Goal: Information Seeking & Learning: Compare options

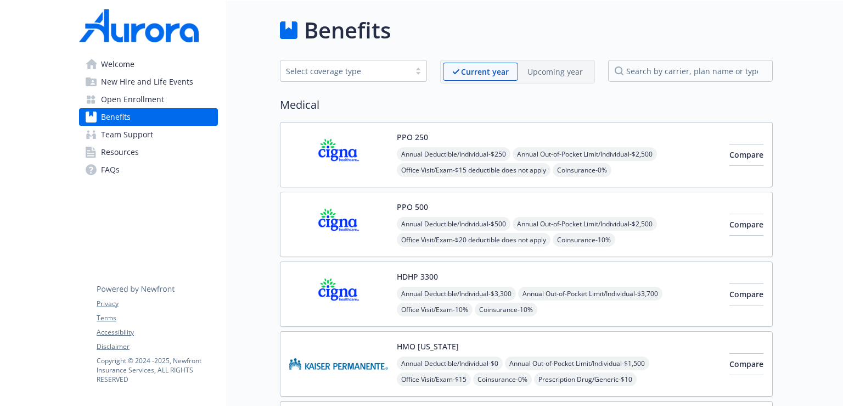
scroll to position [0, 8]
click at [551, 73] on p "Upcoming year" at bounding box center [555, 72] width 55 height 12
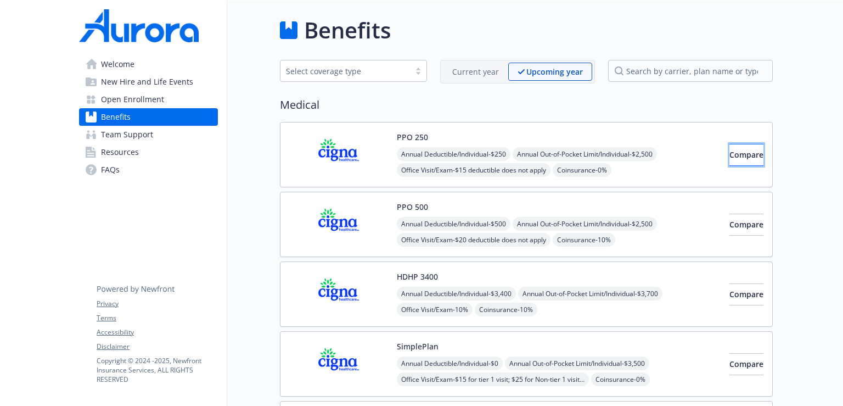
click at [730, 155] on span "Compare" at bounding box center [747, 154] width 34 height 10
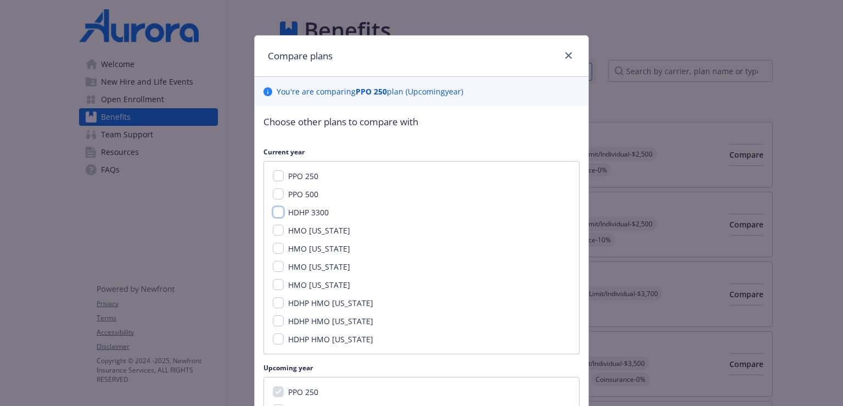
drag, startPoint x: 273, startPoint y: 211, endPoint x: 303, endPoint y: 220, distance: 30.4
click at [278, 215] on input "HDHP 3300" at bounding box center [278, 211] width 11 height 11
checkbox input "true"
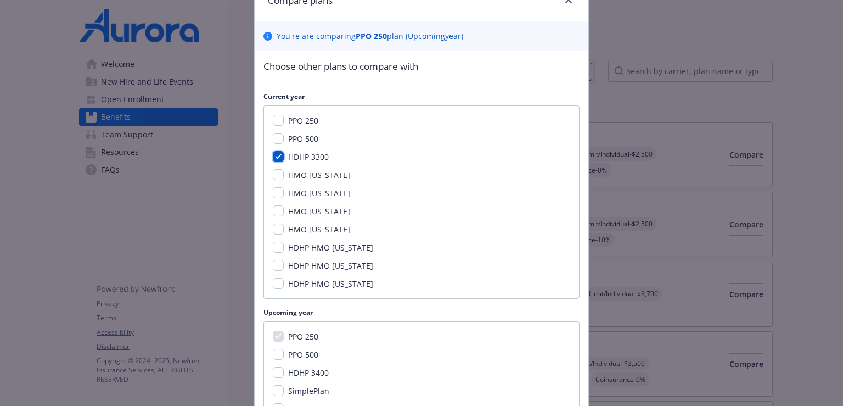
scroll to position [110, 0]
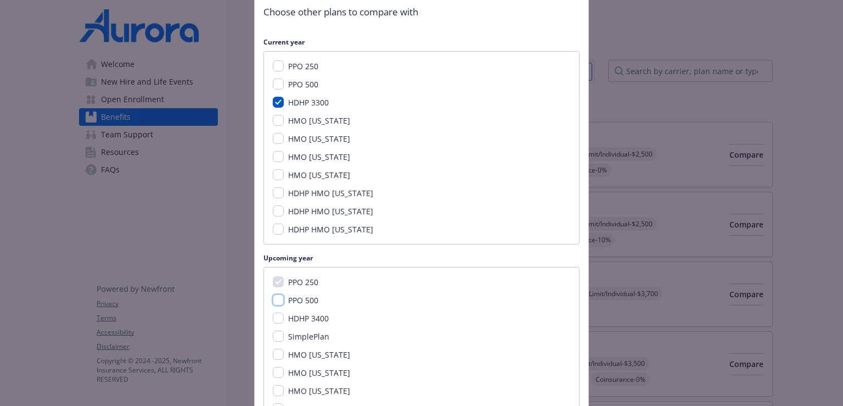
drag, startPoint x: 275, startPoint y: 299, endPoint x: 290, endPoint y: 303, distance: 16.3
click at [276, 301] on input "PPO 500" at bounding box center [278, 299] width 11 height 11
checkbox input "true"
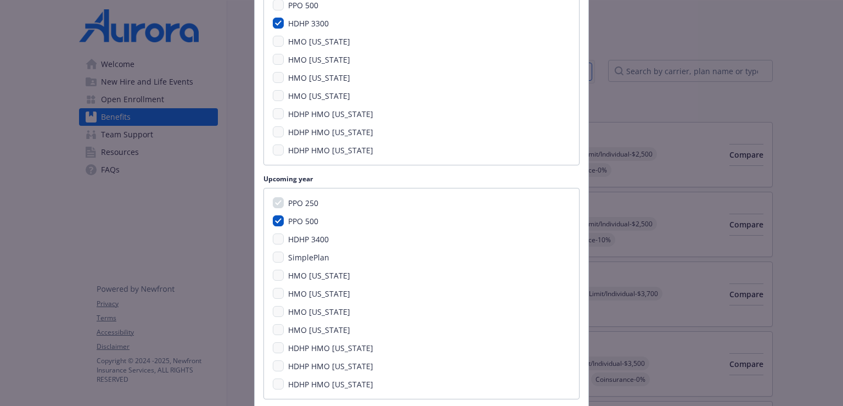
scroll to position [272, 0]
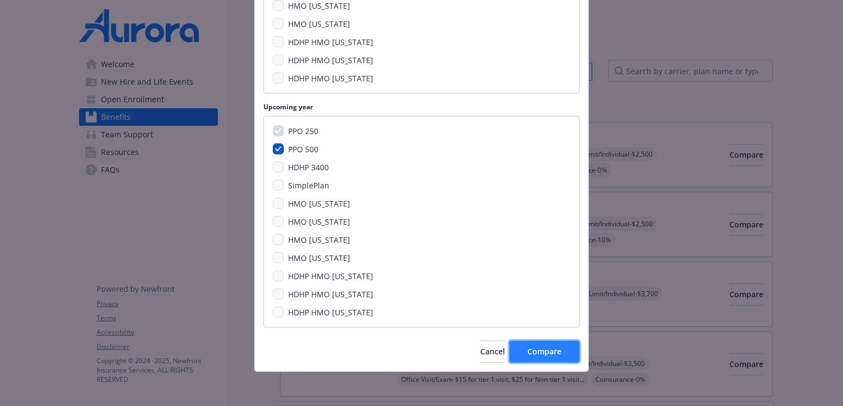
click at [539, 349] on span "Compare" at bounding box center [545, 351] width 34 height 10
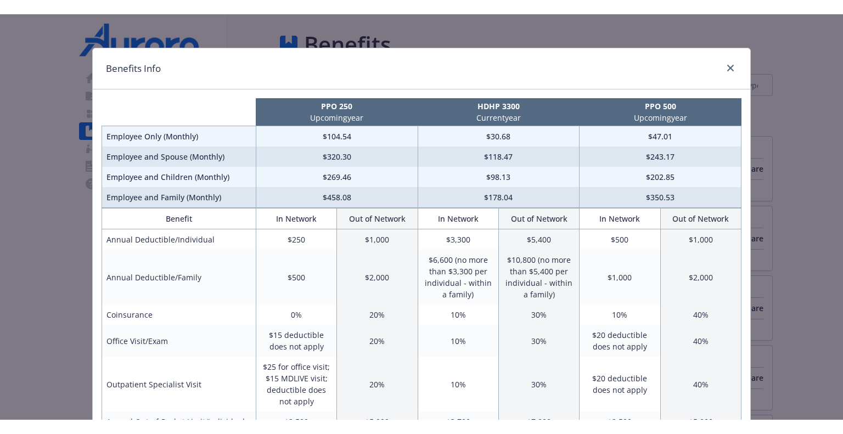
scroll to position [0, 0]
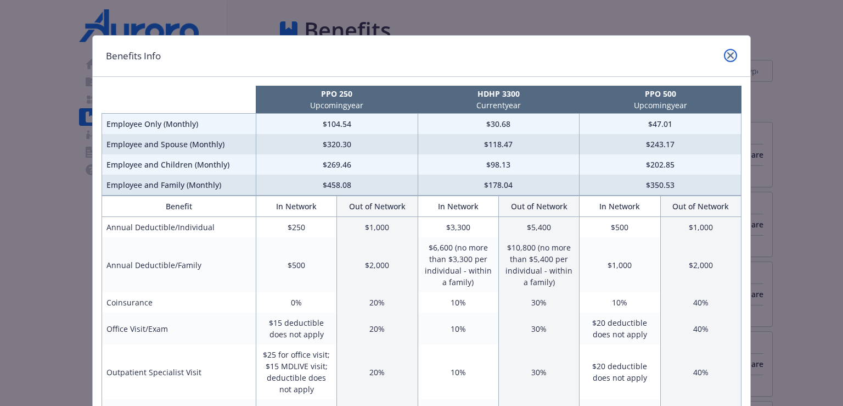
click at [728, 54] on icon "close" at bounding box center [731, 55] width 7 height 7
